Goal: Find specific page/section: Find specific page/section

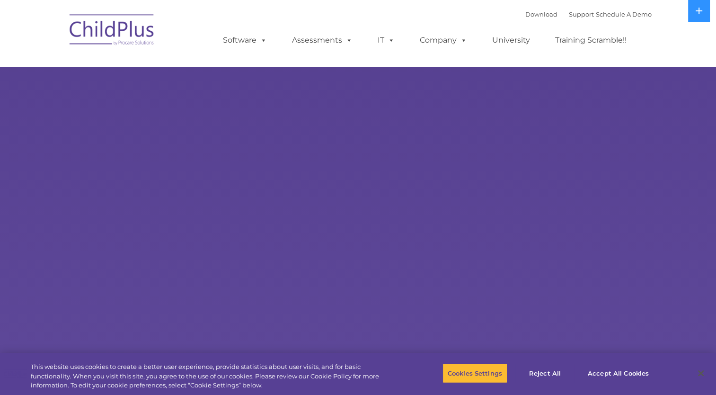
select select "MEDIUM"
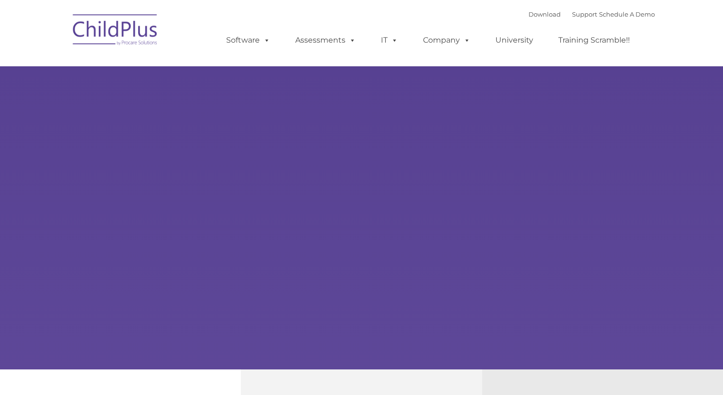
type input ""
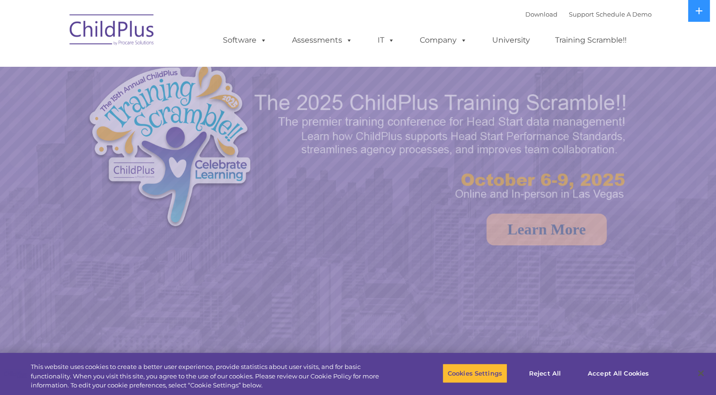
select select "MEDIUM"
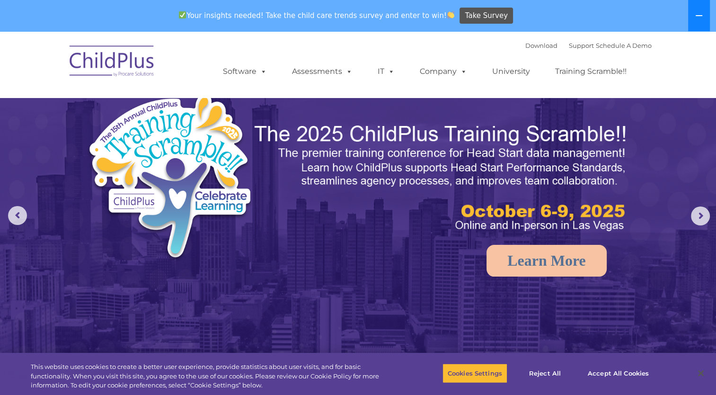
click at [695, 13] on icon at bounding box center [699, 16] width 8 height 8
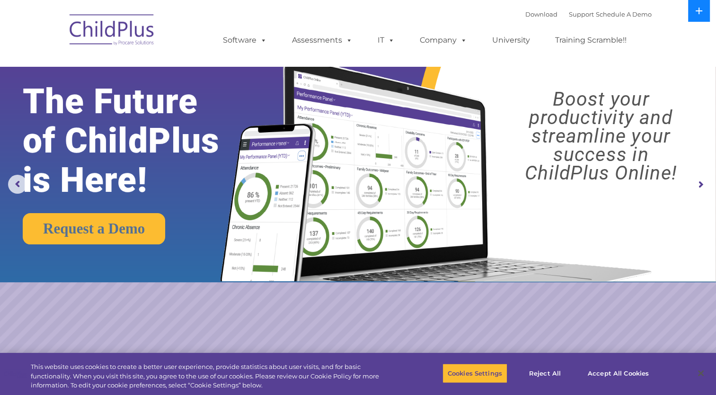
click at [697, 9] on icon at bounding box center [699, 11] width 8 height 8
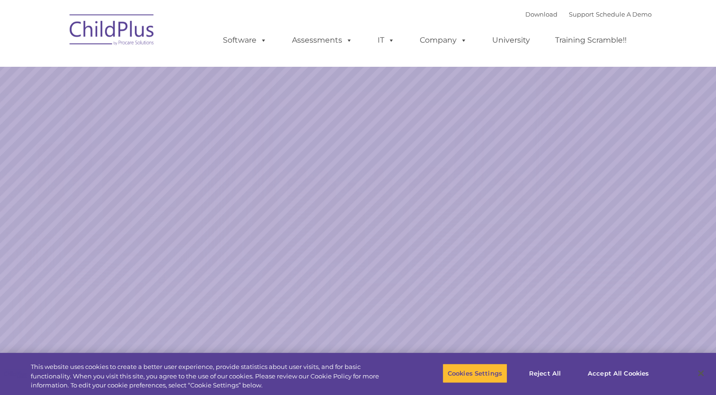
select select "MEDIUM"
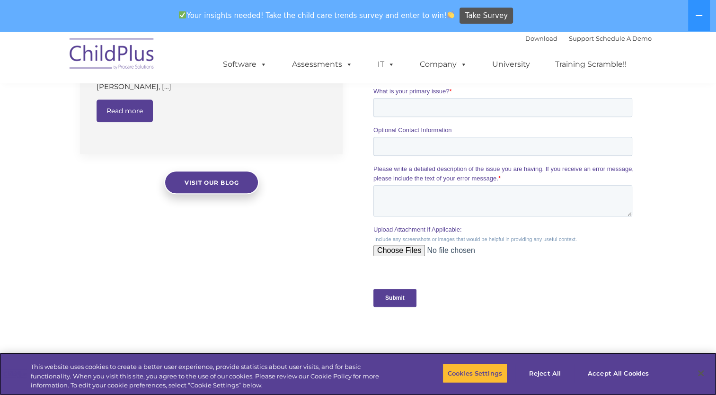
scroll to position [811, 0]
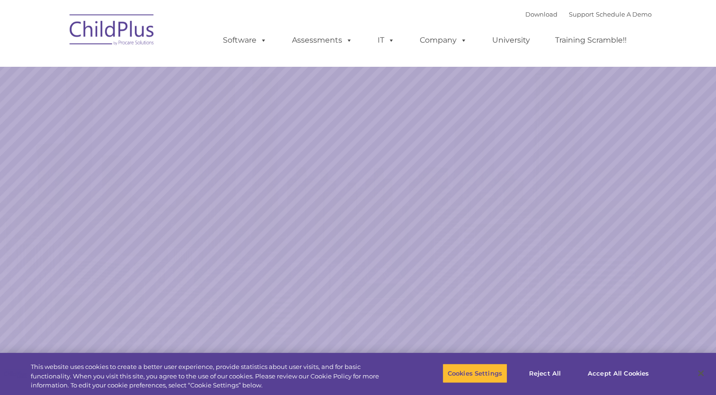
select select "MEDIUM"
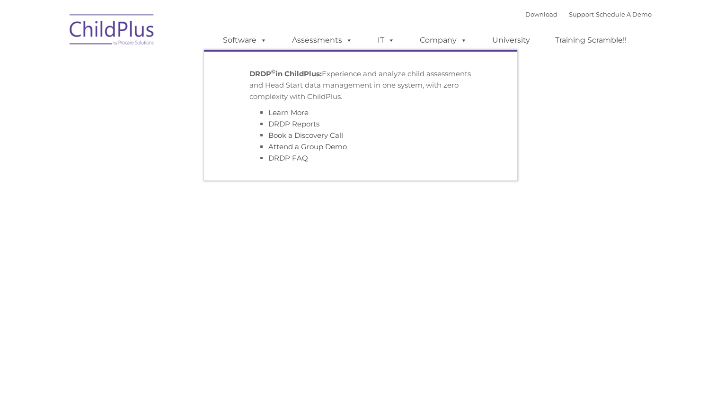
type input ""
